Goal: Task Accomplishment & Management: Manage account settings

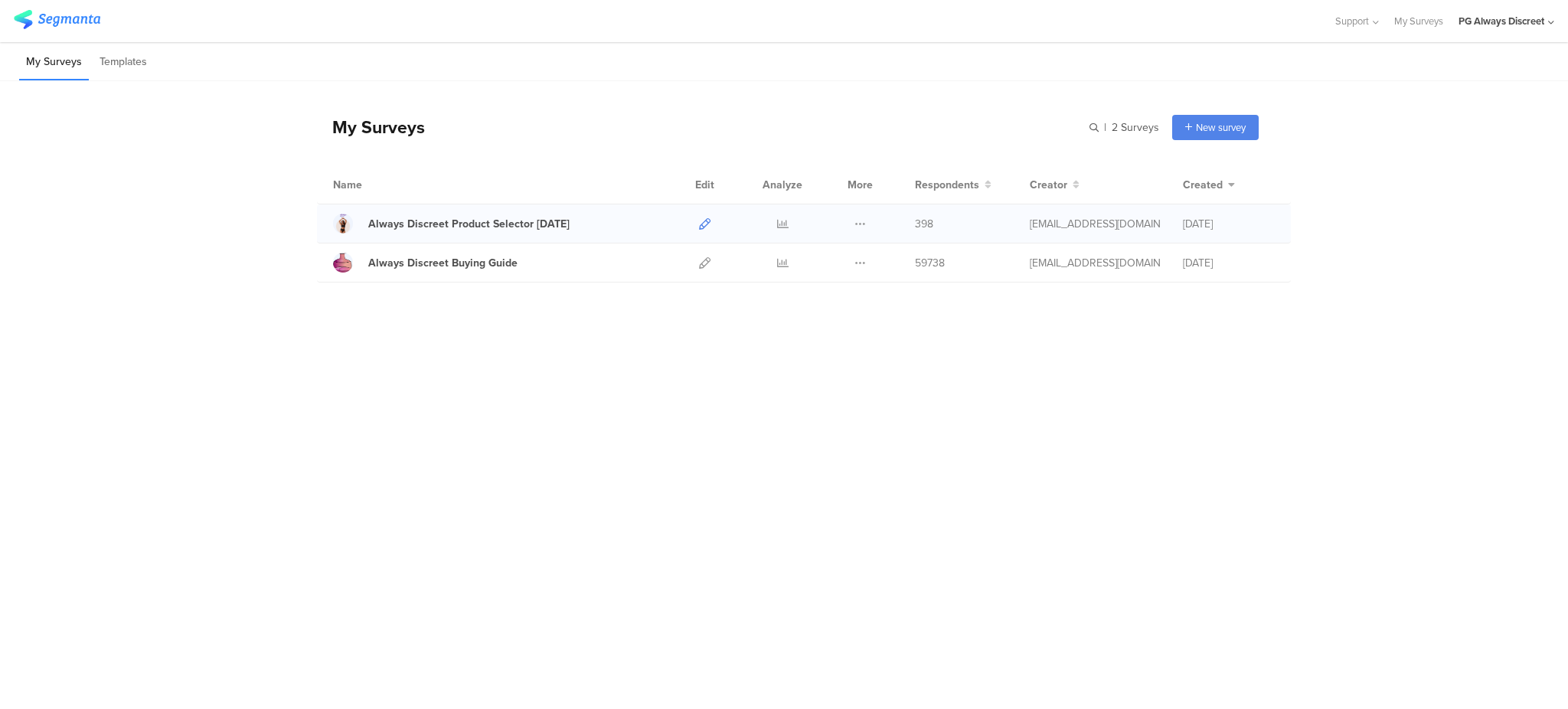
click at [704, 219] on icon at bounding box center [704, 224] width 11 height 11
click at [702, 265] on icon at bounding box center [704, 263] width 11 height 11
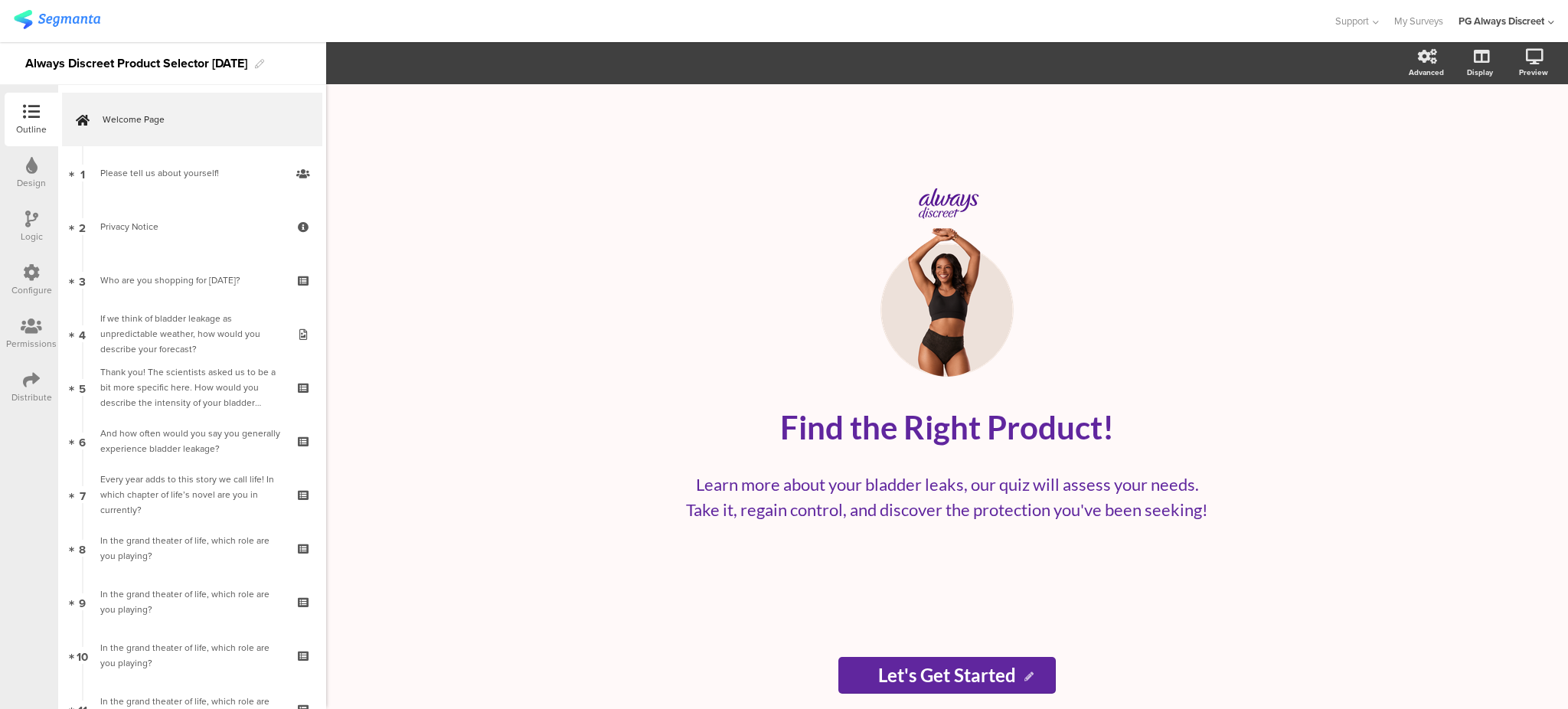
click at [29, 285] on div "Configure" at bounding box center [31, 291] width 41 height 14
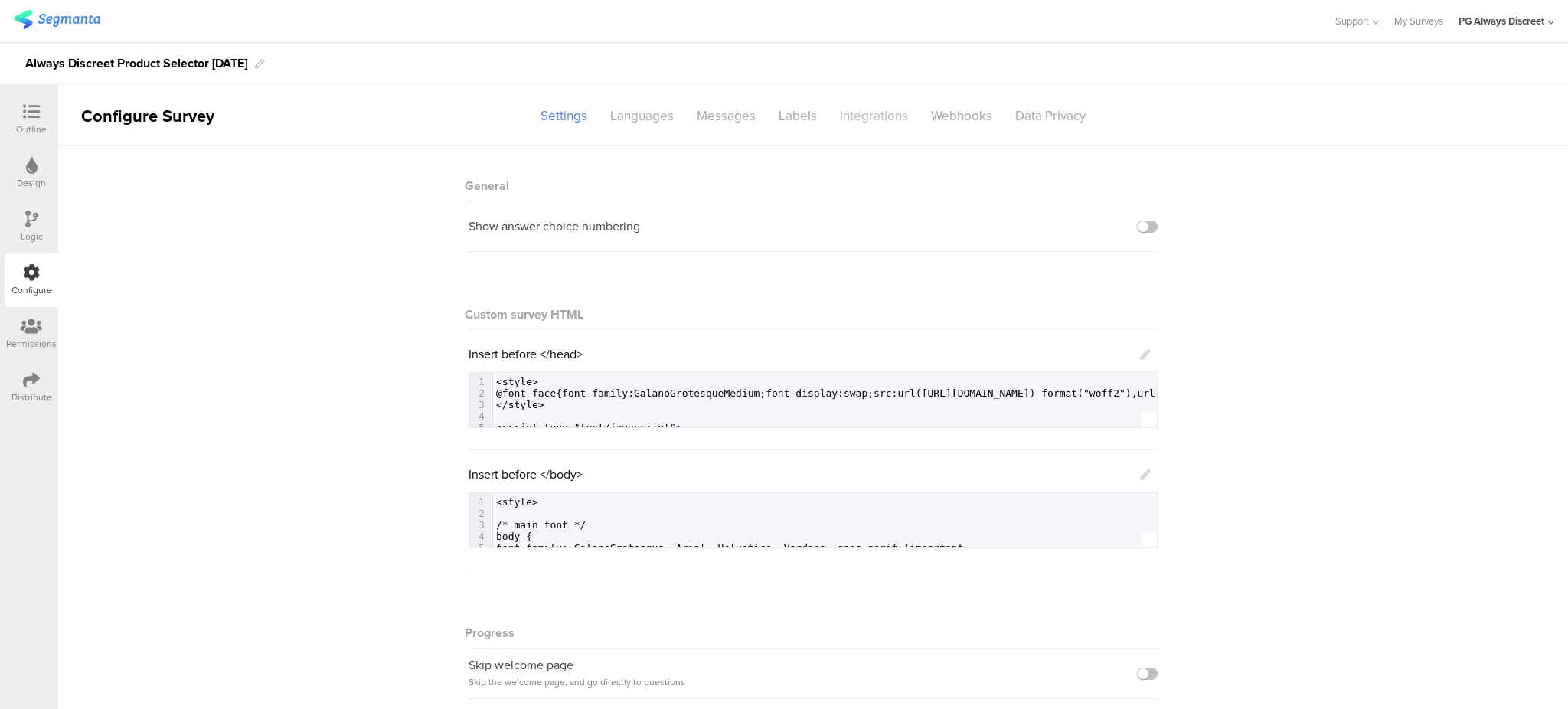
click at [892, 117] on div "Integrations" at bounding box center [873, 115] width 91 height 27
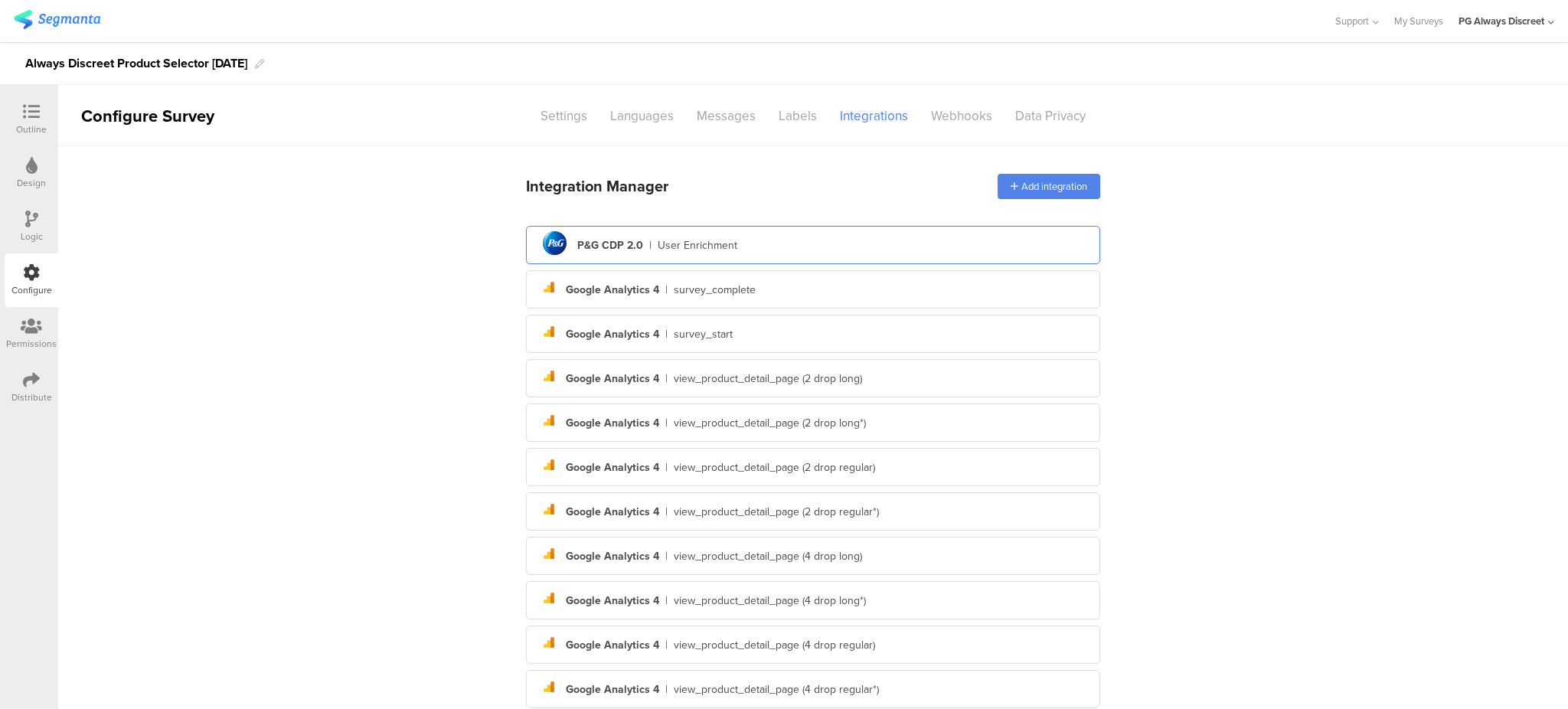
click at [899, 249] on div "pg logo P&G CDP 2.0 | User Enrichment" at bounding box center [813, 245] width 550 height 37
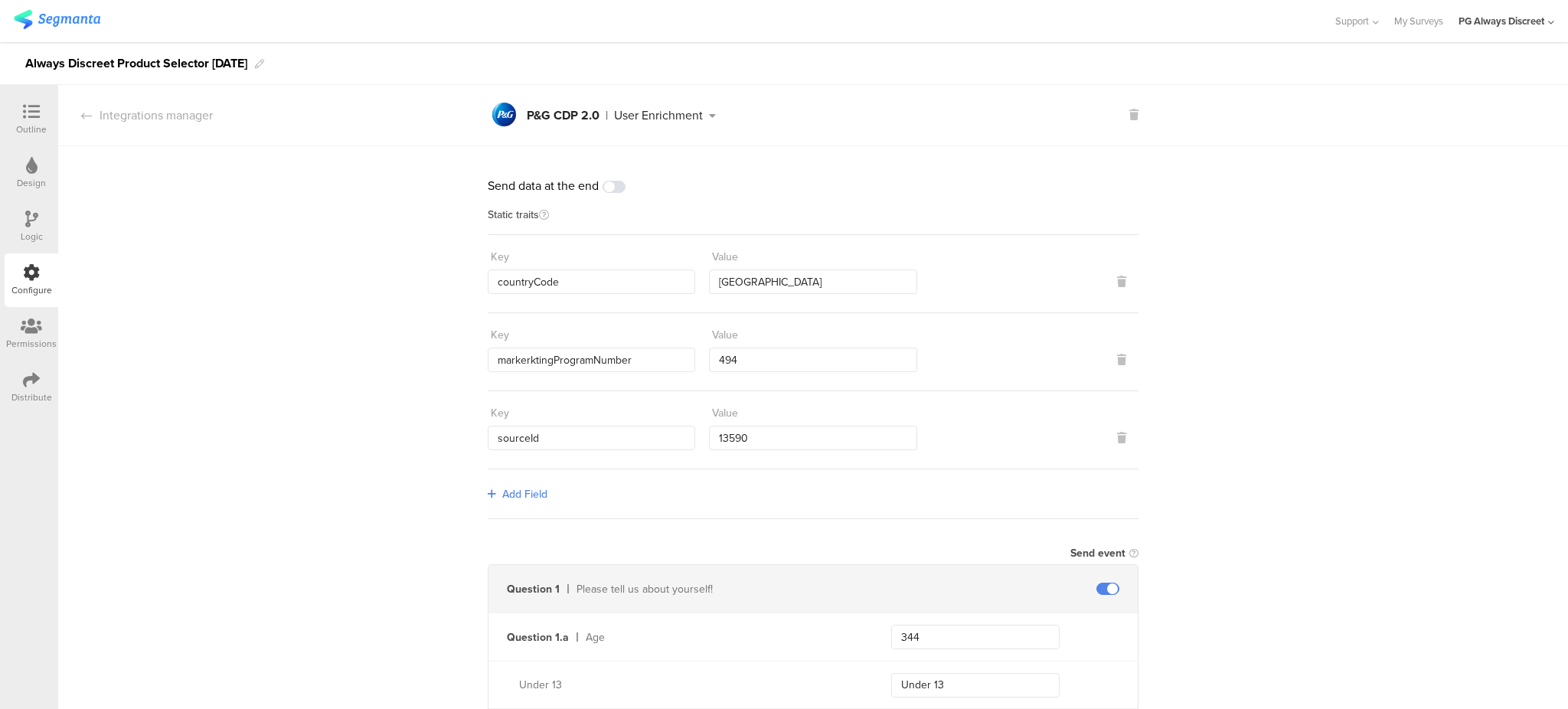
click at [616, 191] on span at bounding box center [614, 187] width 23 height 12
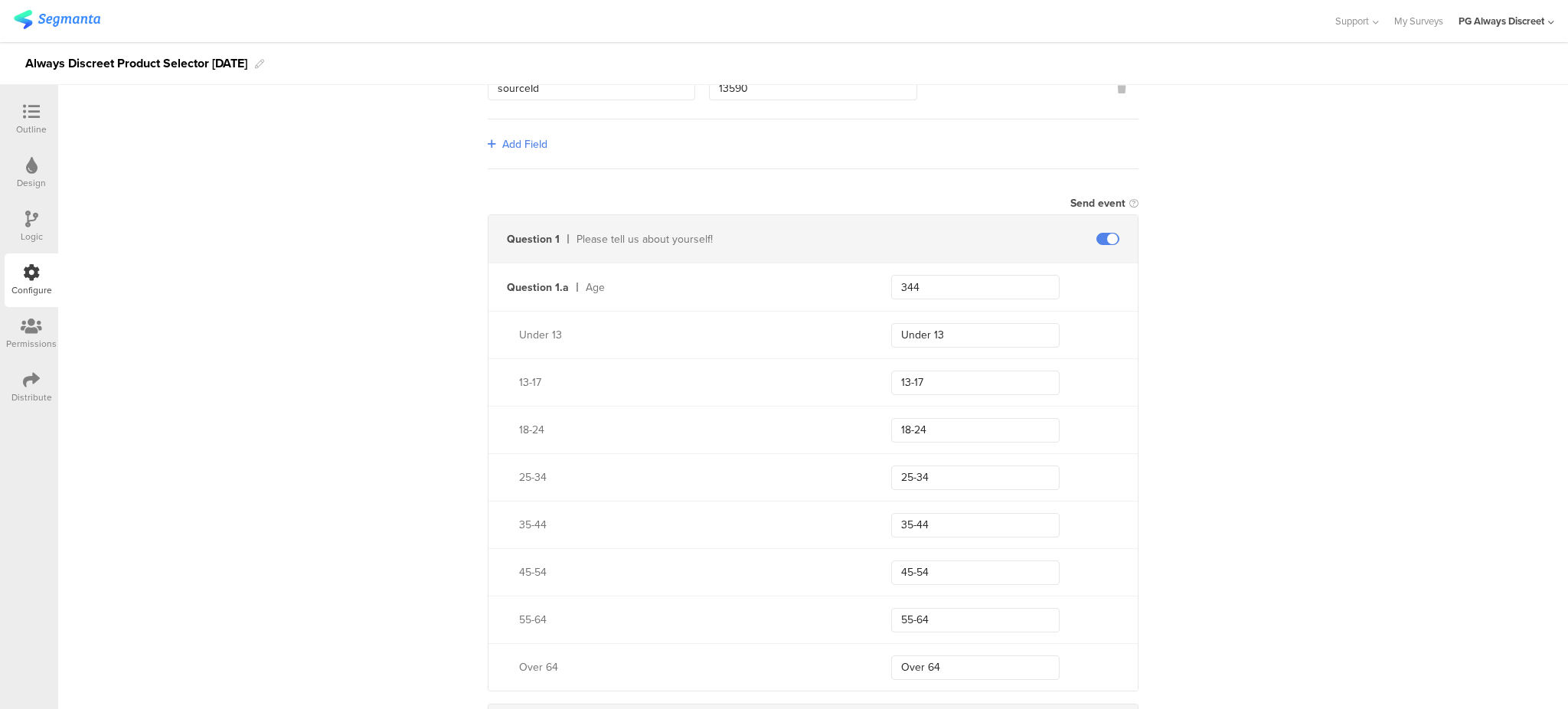
scroll to position [182, 0]
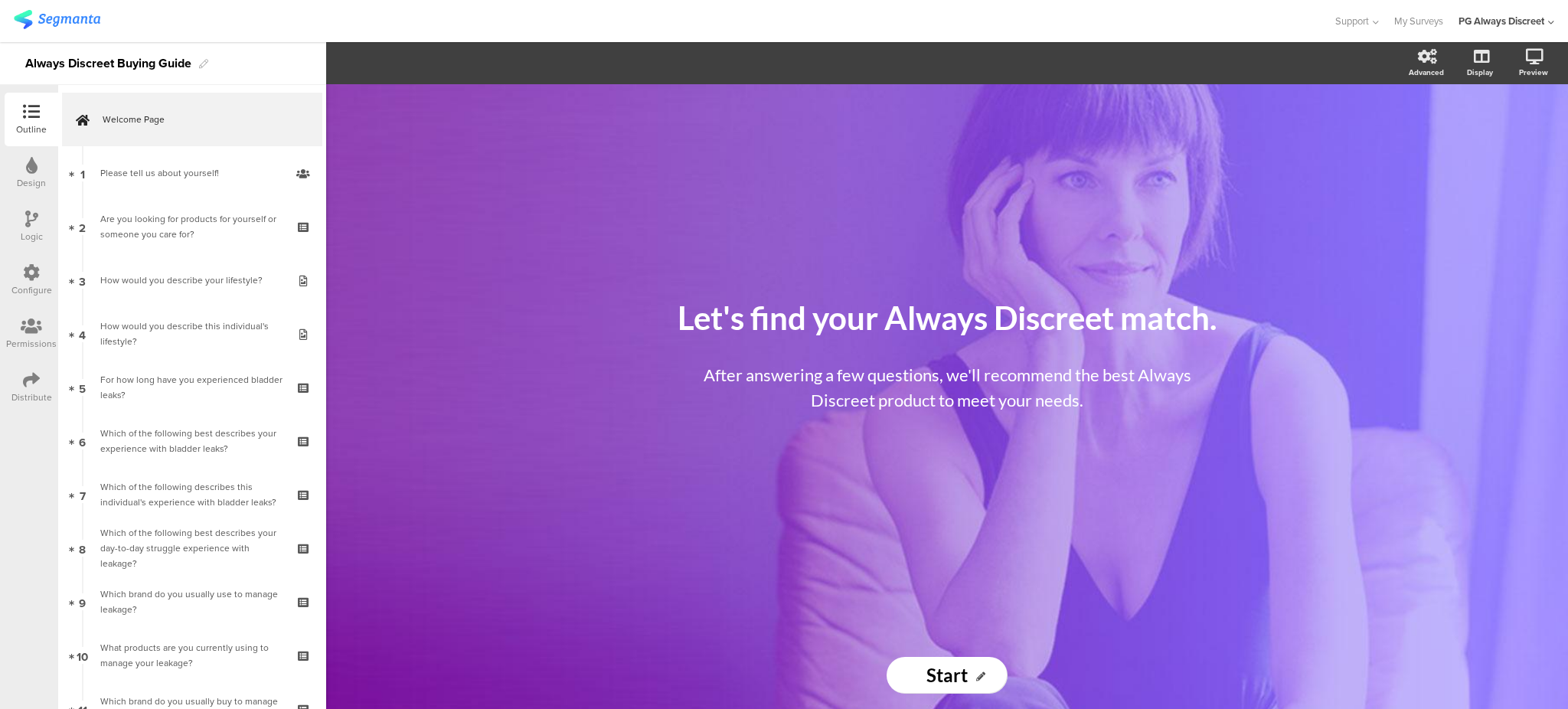
click at [23, 288] on div "Configure" at bounding box center [31, 291] width 41 height 14
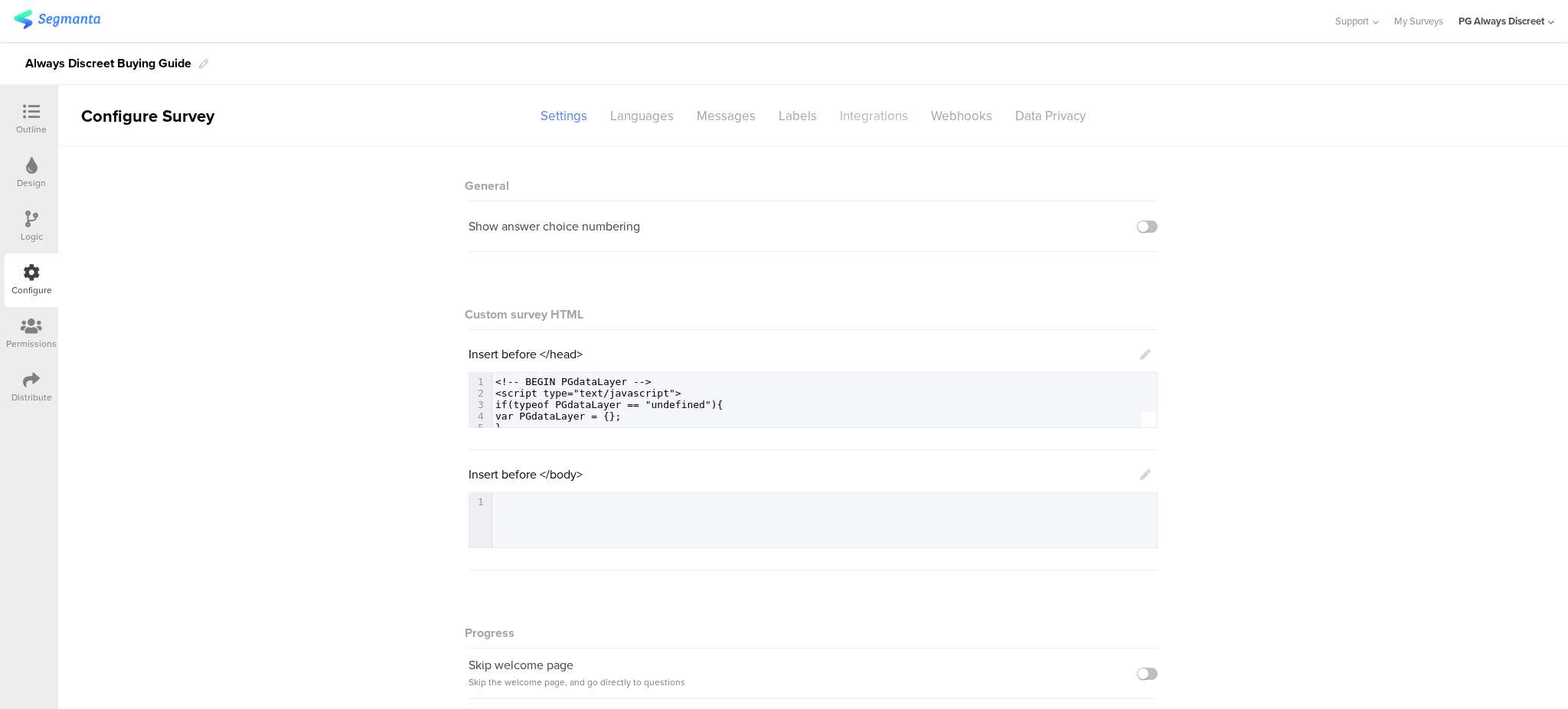
click at [855, 117] on div "Integrations" at bounding box center [873, 115] width 91 height 27
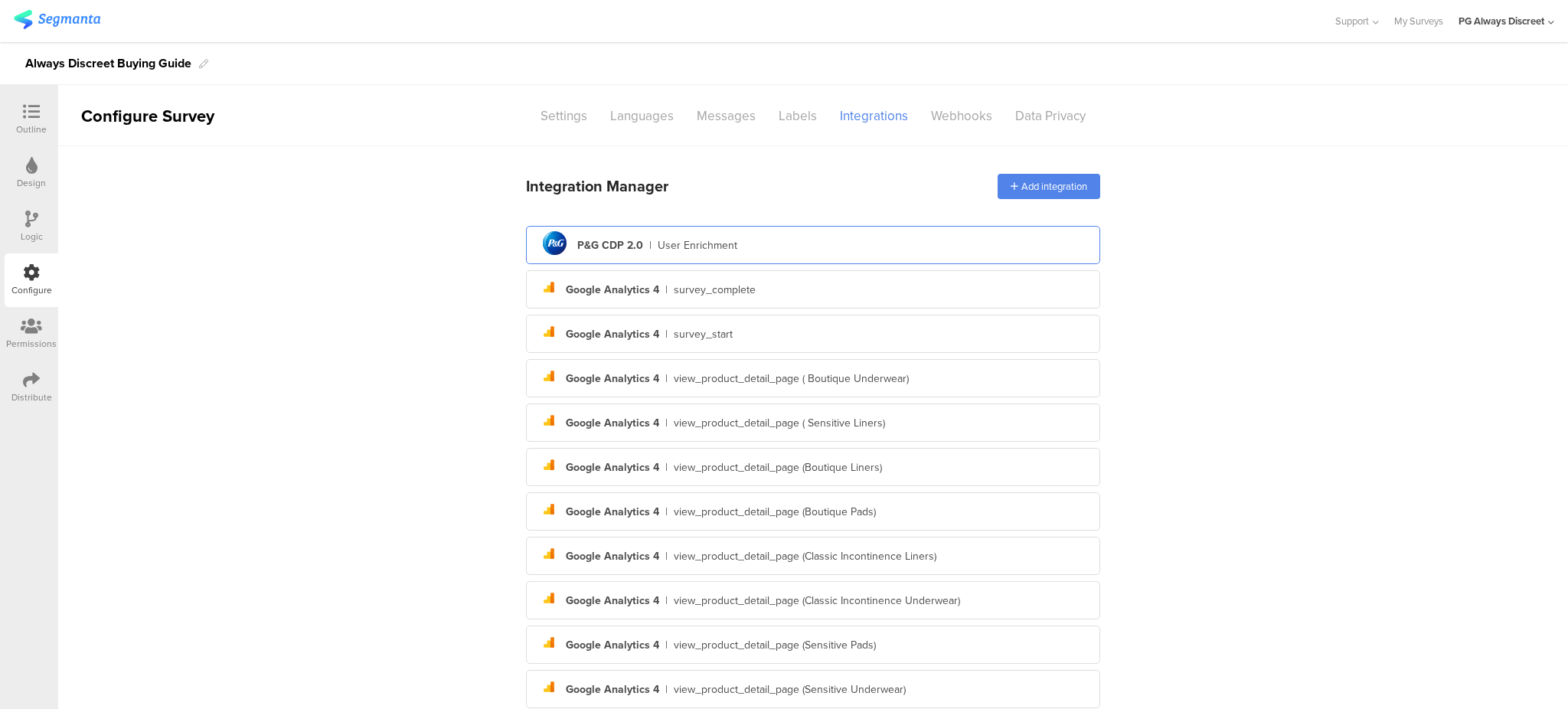
click at [714, 244] on div "User Enrichment" at bounding box center [697, 246] width 80 height 16
